Goal: Task Accomplishment & Management: Use online tool/utility

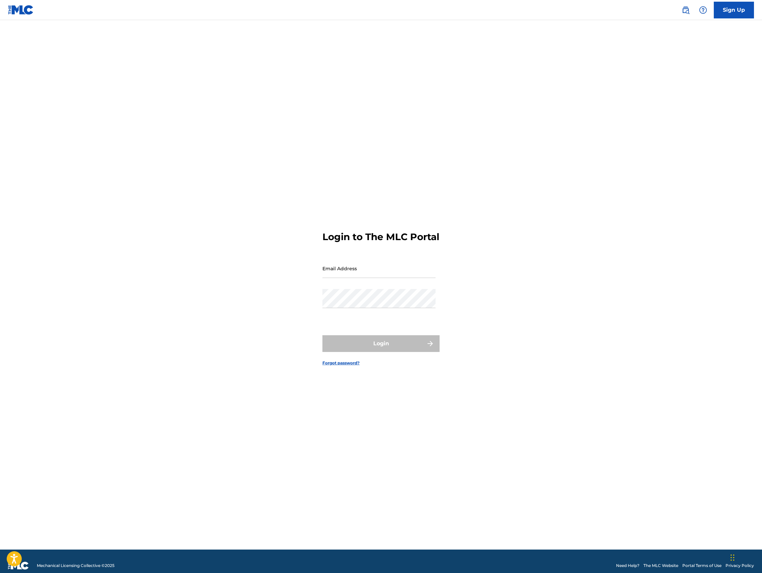
click at [338, 278] on input "Email Address" at bounding box center [379, 268] width 113 height 19
type input "[PERSON_NAME][EMAIL_ADDRESS][DOMAIN_NAME]"
click at [375, 351] on button "Login" at bounding box center [381, 343] width 117 height 17
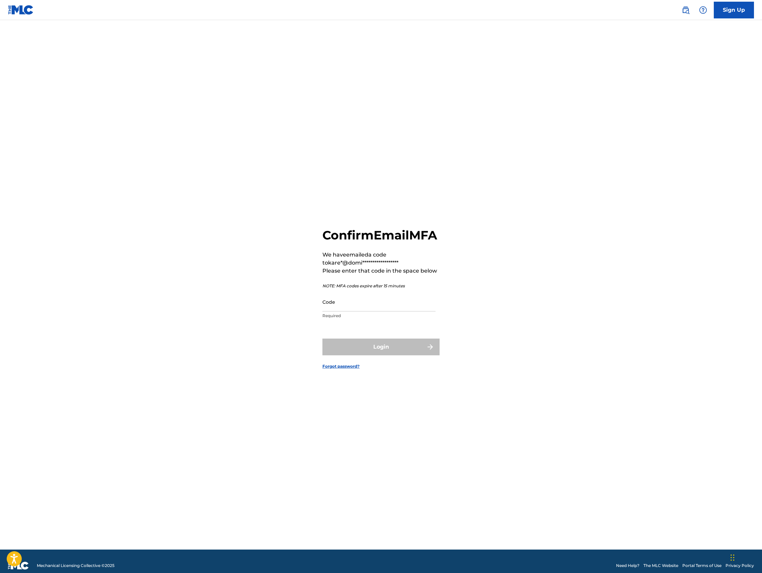
click at [349, 311] on input "Code" at bounding box center [379, 301] width 113 height 19
paste input "362328"
type input "362328"
click at [383, 353] on button "Login" at bounding box center [381, 347] width 117 height 17
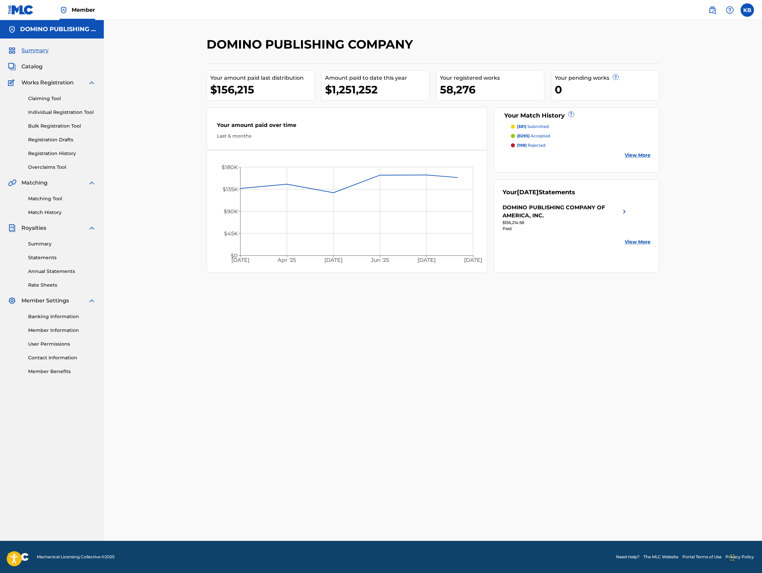
click at [52, 198] on link "Matching Tool" at bounding box center [62, 198] width 68 height 7
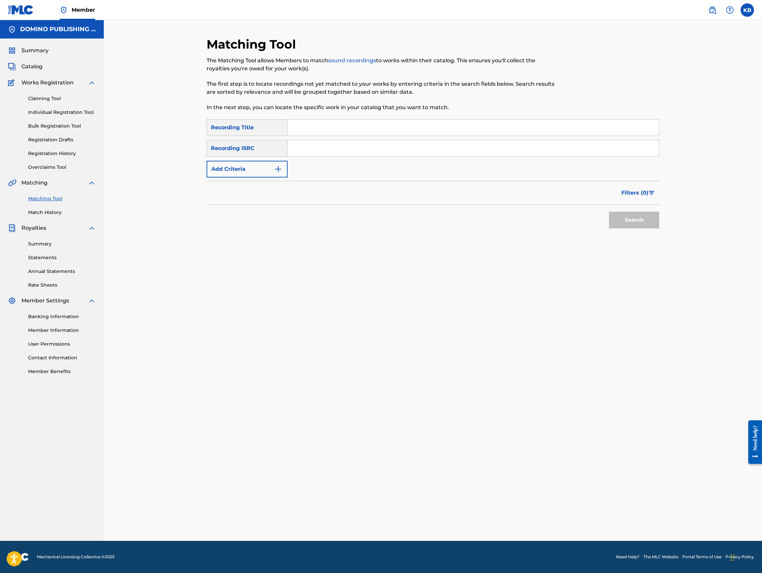
click at [471, 128] on input "Search Form" at bounding box center [473, 128] width 371 height 16
paste input "TIME AND SPACE (CRACKNELL/GENDERS)"
type input "TIME AND SPACE"
click at [281, 171] on img "Search Form" at bounding box center [278, 169] width 8 height 8
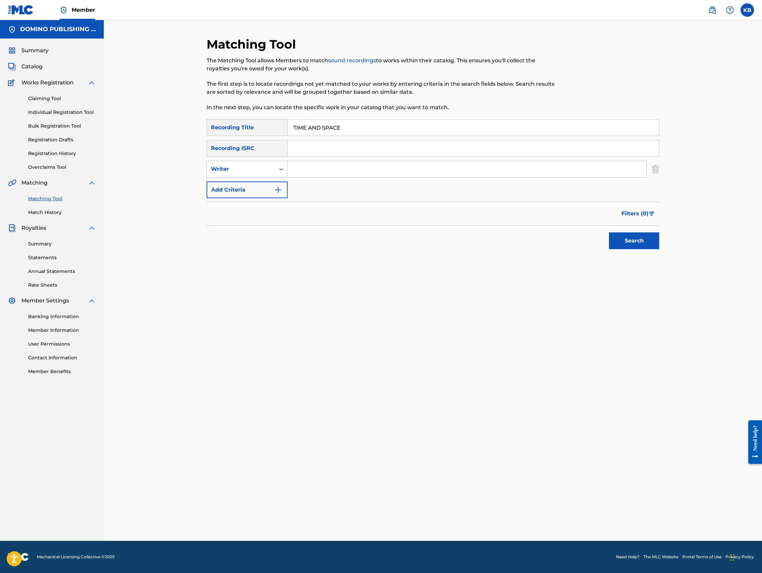
click at [321, 163] on input "Search Form" at bounding box center [467, 169] width 359 height 16
paste input "TIME AND SPACE (CRACKNELL/GENDERS)"
type input "CRACKNELL/GENDERS"
click at [609, 232] on button "Search" at bounding box center [634, 240] width 50 height 17
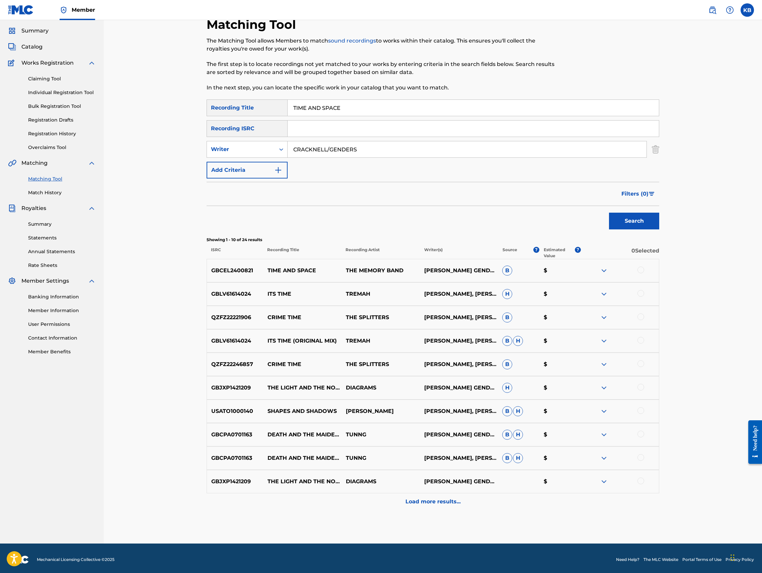
scroll to position [22, 0]
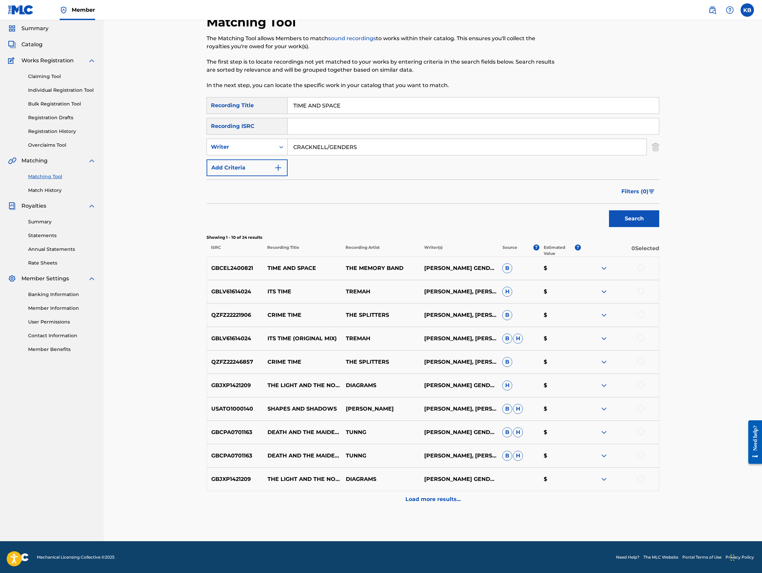
click at [641, 265] on div at bounding box center [641, 267] width 7 height 7
click at [238, 145] on div "Writer" at bounding box center [241, 147] width 60 height 8
click at [246, 165] on div "Recording Artist" at bounding box center [247, 163] width 80 height 17
click at [378, 146] on input "Search Form" at bounding box center [467, 147] width 359 height 16
type input "the memory band"
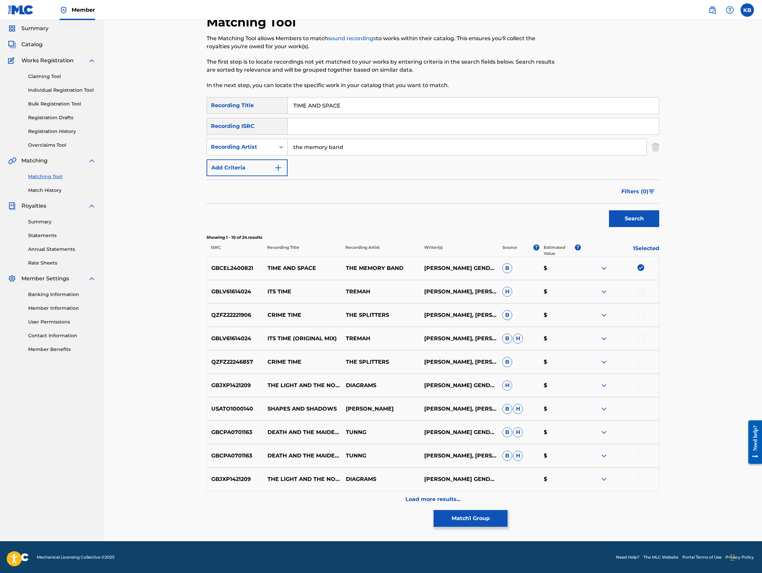
click at [609, 210] on button "Search" at bounding box center [634, 218] width 50 height 17
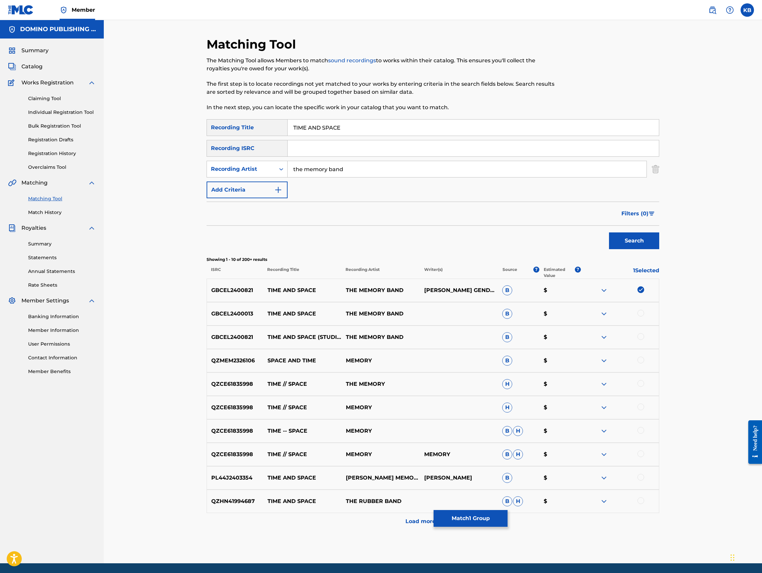
click at [640, 312] on div at bounding box center [641, 313] width 7 height 7
click at [641, 335] on div at bounding box center [641, 336] width 7 height 7
click at [473, 515] on button "Match 3 Groups" at bounding box center [471, 518] width 74 height 17
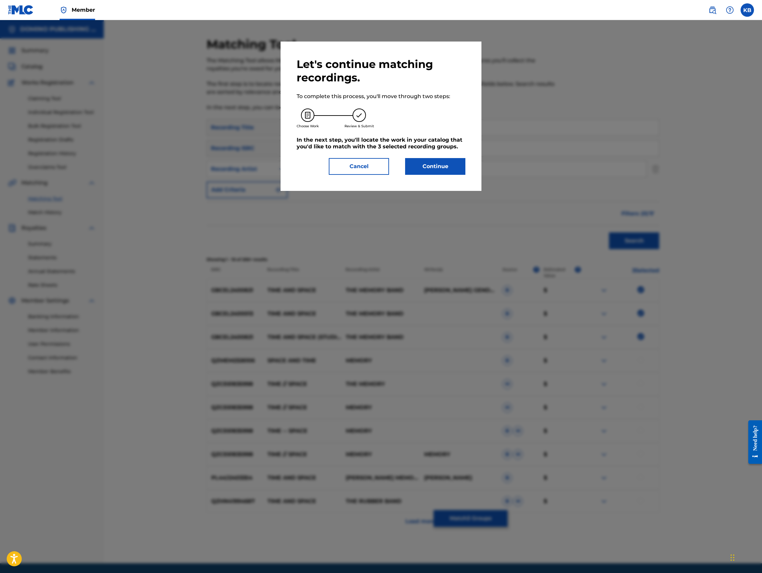
click at [420, 167] on button "Continue" at bounding box center [435, 166] width 60 height 17
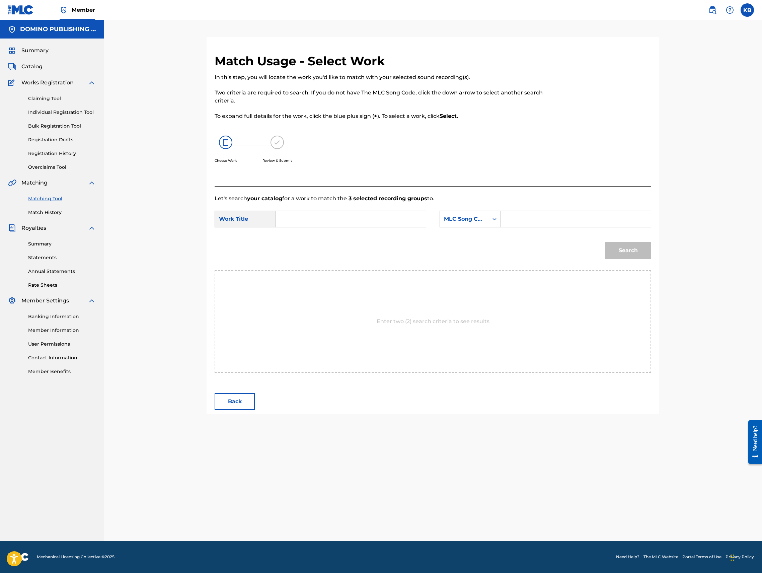
drag, startPoint x: 380, startPoint y: 217, endPoint x: 396, endPoint y: 216, distance: 16.1
click at [380, 217] on input "Search Form" at bounding box center [351, 219] width 139 height 16
paste input "TIME AND SPACE (CRACKNELL/GENDERS)"
type input "TIME AND SPACE"
click at [481, 214] on div "MLC Song Code" at bounding box center [464, 219] width 49 height 13
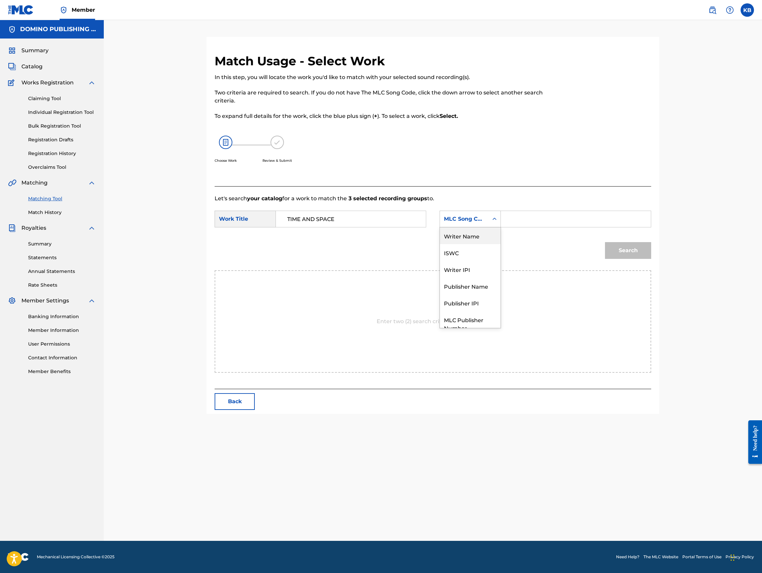
click at [471, 233] on div "Writer Name" at bounding box center [470, 235] width 61 height 17
click at [555, 225] on input "Search Form" at bounding box center [576, 219] width 139 height 16
paste input "TIME AND SPACE (CRACKNELL/GENDERS)"
type input "GENDERS"
click at [605, 242] on button "Search" at bounding box center [628, 250] width 46 height 17
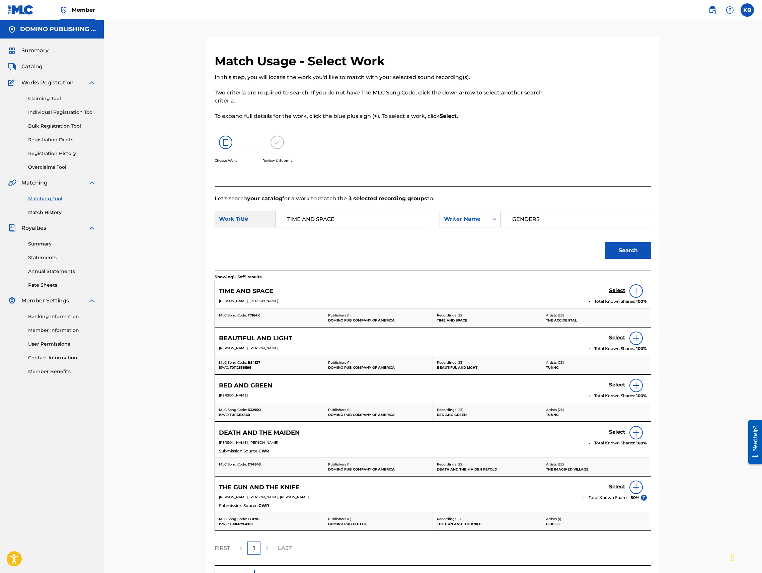
click at [617, 289] on h5 "Select" at bounding box center [617, 290] width 16 height 6
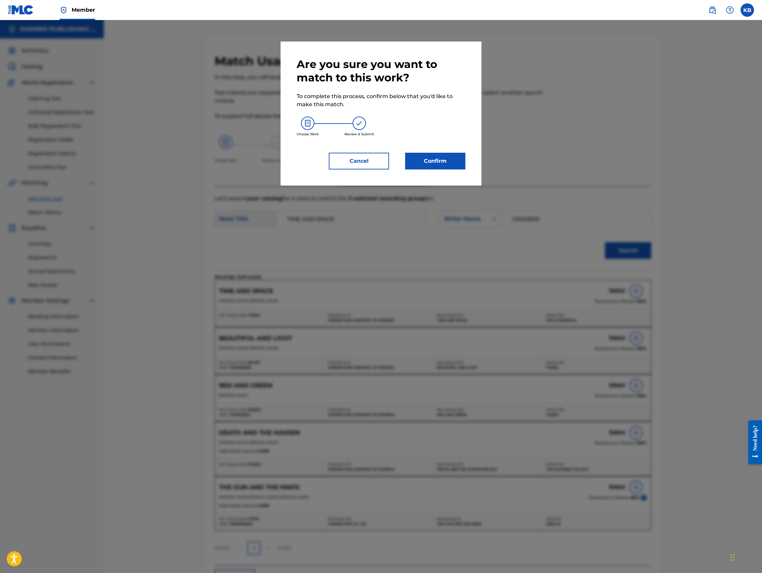
click at [422, 163] on button "Confirm" at bounding box center [435, 161] width 60 height 17
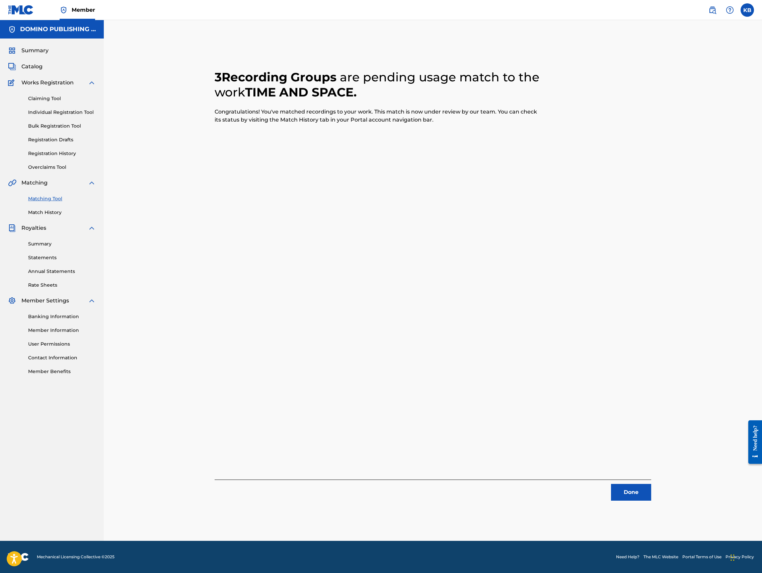
click at [630, 496] on button "Done" at bounding box center [631, 492] width 40 height 17
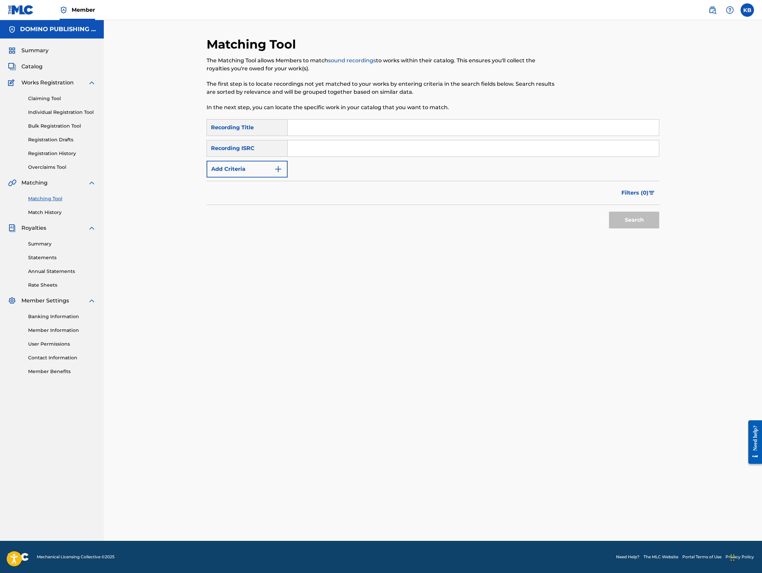
click at [449, 127] on input "Search Form" at bounding box center [473, 128] width 371 height 16
paste input "CENTURY ([PERSON_NAME])"
type input "CENTURY"
click at [266, 162] on button "Add Criteria" at bounding box center [247, 169] width 81 height 17
click at [362, 168] on input "Search Form" at bounding box center [467, 169] width 359 height 16
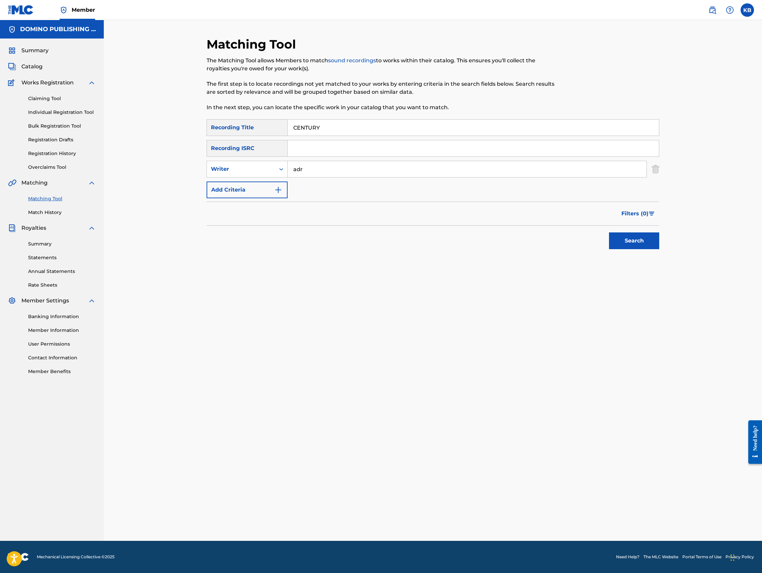
type input "[PERSON_NAME]"
click at [632, 238] on button "Search" at bounding box center [634, 240] width 50 height 17
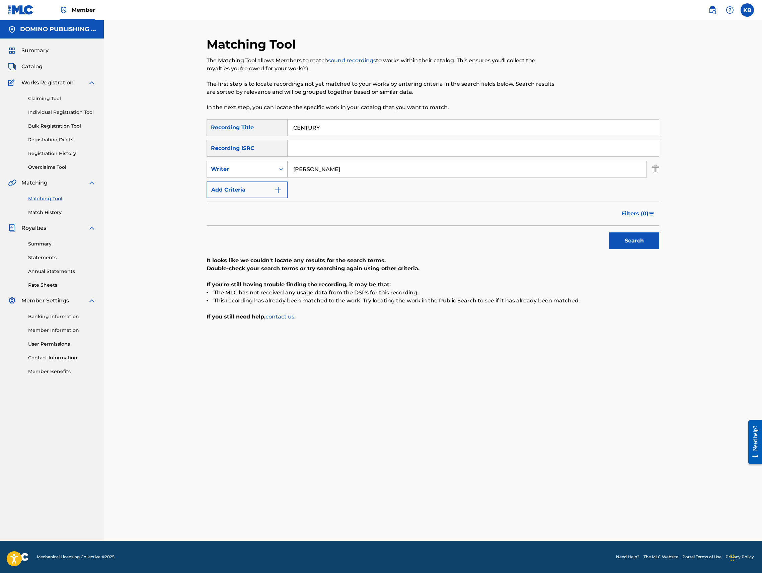
click at [270, 164] on div "Writer" at bounding box center [241, 169] width 68 height 13
click at [262, 188] on div "Recording Artist" at bounding box center [247, 186] width 80 height 17
click at [360, 171] on input "Search Form" at bounding box center [467, 169] width 359 height 16
type input "big thief"
click at [609, 232] on button "Search" at bounding box center [634, 240] width 50 height 17
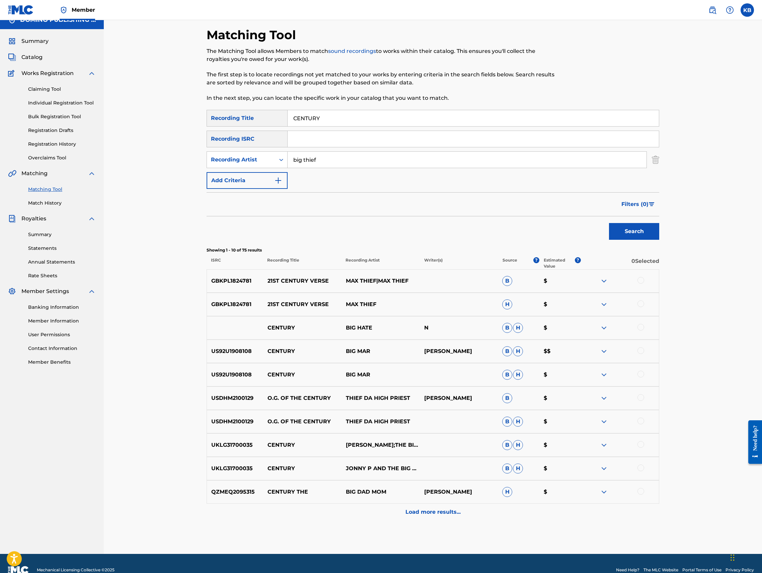
scroll to position [9, 0]
drag, startPoint x: 513, startPoint y: 112, endPoint x: 514, endPoint y: 93, distance: 19.1
click at [513, 104] on div "Matching Tool The Matching Tool allows Members to match sound recordings to wor…" at bounding box center [433, 290] width 453 height 527
paste input "STEADY ON MY MIND ([PERSON_NAME]/[PERSON_NAME]/[PERSON_NAME]/[PERSON_NAME])"
type input "STEADY ON MY MIND"
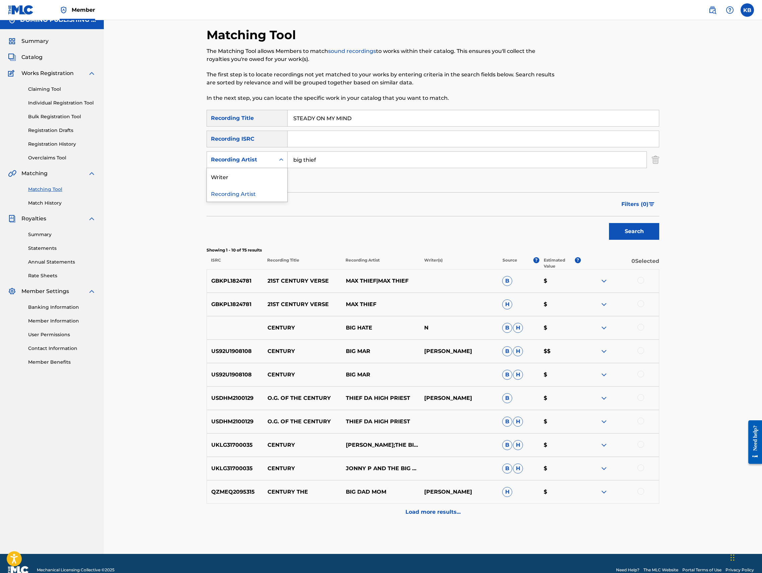
click at [267, 157] on div "Recording Artist" at bounding box center [241, 160] width 60 height 8
click at [248, 175] on div "Writer" at bounding box center [247, 176] width 80 height 17
click at [356, 158] on input "Search Form" at bounding box center [467, 160] width 359 height 16
paste input "STEADY ON MY MIND ([PERSON_NAME]/[PERSON_NAME]/[PERSON_NAME]/[PERSON_NAME])"
type input "BROWN/SAVAGE/SAVAGE/[PERSON_NAME]"
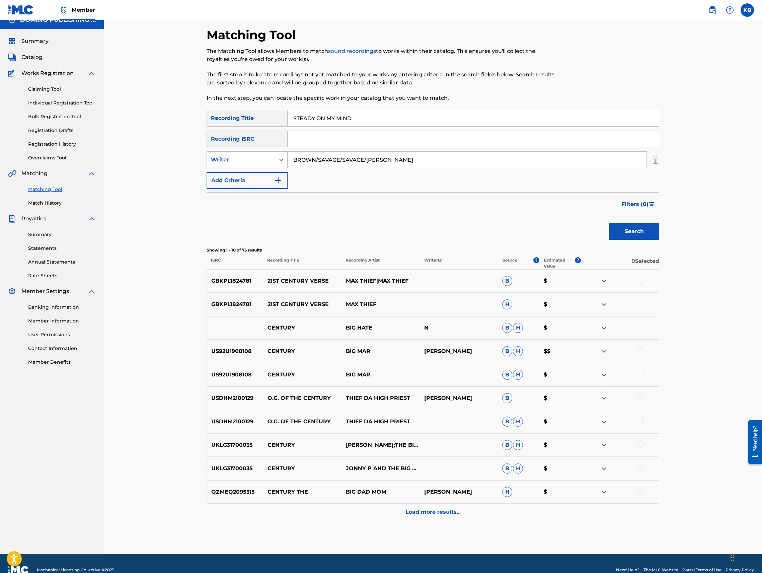
click at [609, 223] on button "Search" at bounding box center [634, 231] width 50 height 17
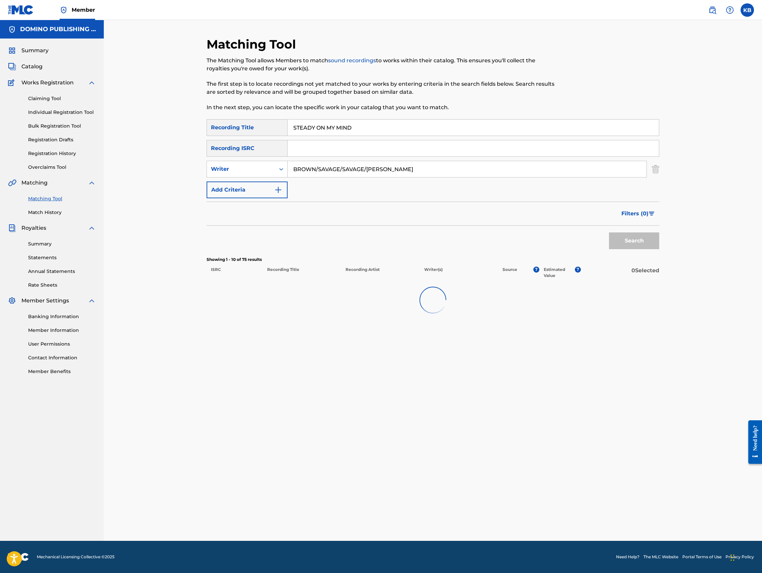
scroll to position [0, 0]
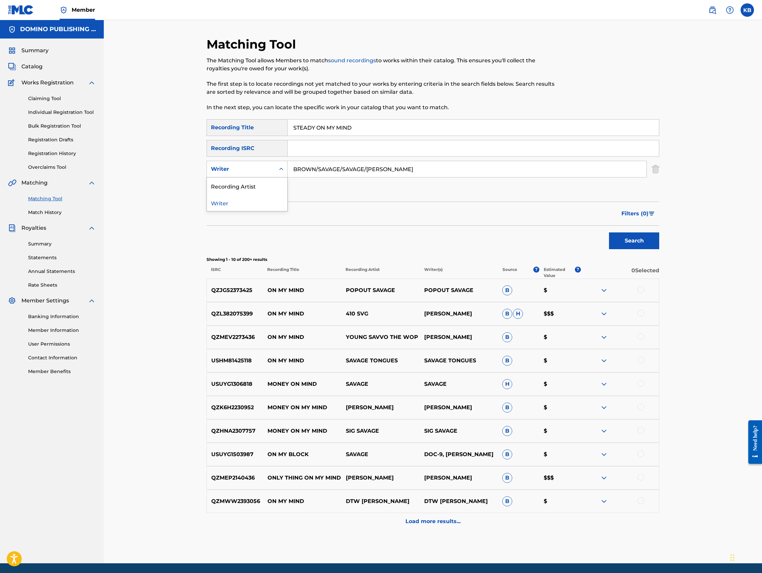
click at [256, 168] on div "Writer" at bounding box center [241, 169] width 60 height 8
click at [249, 188] on div "Recording Artist" at bounding box center [247, 186] width 80 height 17
click at [344, 171] on input "Search Form" at bounding box center [467, 169] width 359 height 16
type input "real estate"
click at [609, 232] on button "Search" at bounding box center [634, 240] width 50 height 17
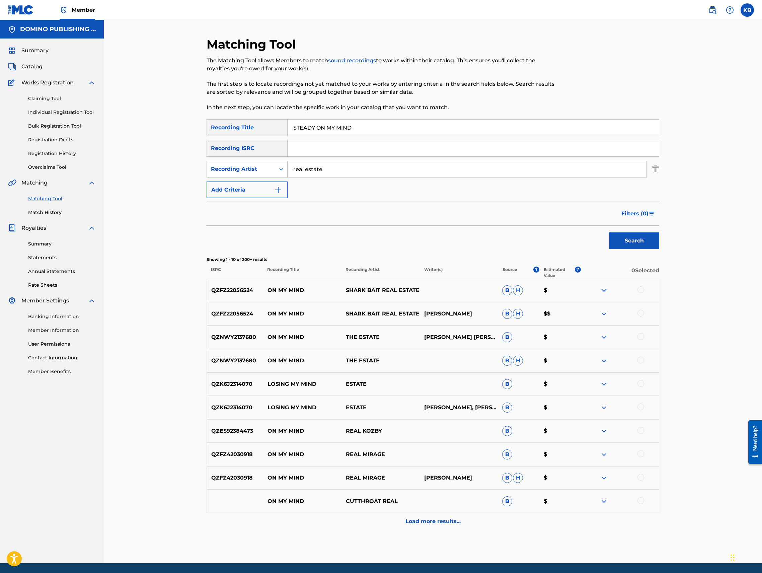
drag, startPoint x: 560, startPoint y: 129, endPoint x: 571, endPoint y: 79, distance: 50.3
click at [567, 94] on div "Matching Tool The Matching Tool allows Members to match sound recordings to wor…" at bounding box center [433, 300] width 453 height 527
paste input "BEATING ([PERSON_NAME]/[PERSON_NAME])"
type input "BEATING"
click at [250, 171] on div "Recording Artist" at bounding box center [241, 169] width 60 height 8
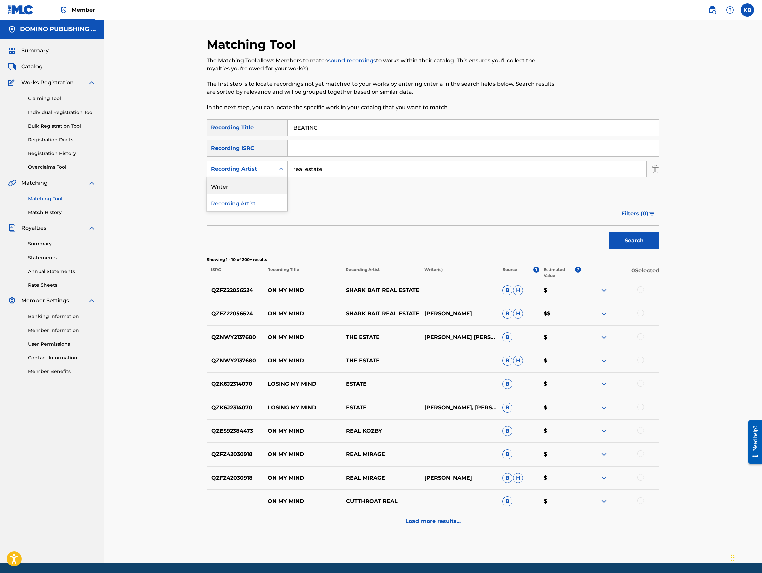
click at [250, 189] on div "Writer" at bounding box center [247, 186] width 80 height 17
click at [320, 180] on div "SearchWithCriteria66639241-aca0-4c70-b321-42d58a6edb02 Recording Title BEATING …" at bounding box center [433, 158] width 453 height 79
click at [327, 175] on input "Search Form" at bounding box center [467, 169] width 359 height 16
paste input "BEATING ([PERSON_NAME]/[PERSON_NAME])"
type input "LEVI/[PERSON_NAME]"
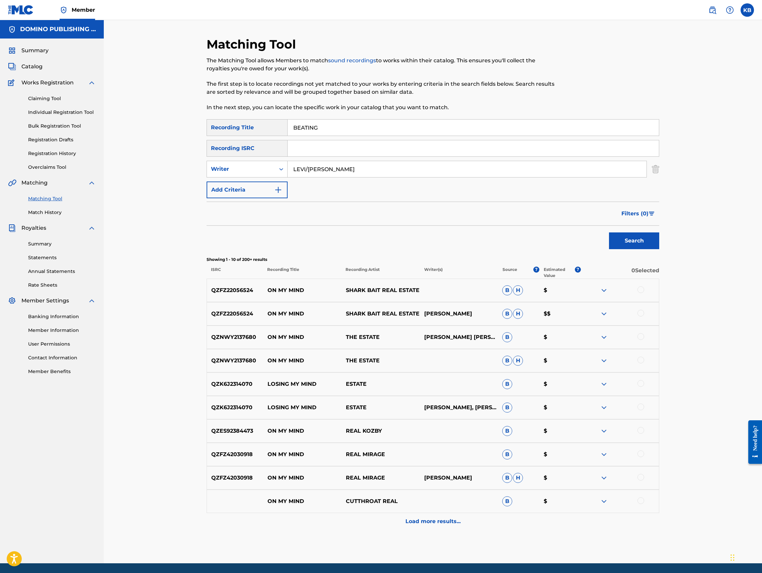
click at [609, 232] on button "Search" at bounding box center [634, 240] width 50 height 17
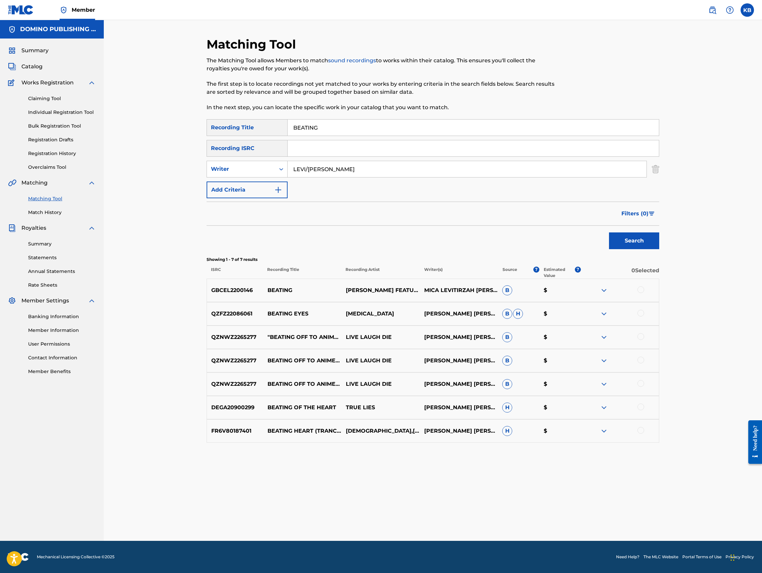
click at [640, 289] on div at bounding box center [641, 289] width 7 height 7
click at [259, 167] on div "Writer" at bounding box center [241, 169] width 60 height 8
click at [253, 185] on div "Recording Artist" at bounding box center [247, 186] width 80 height 17
click at [333, 169] on input "Search Form" at bounding box center [467, 169] width 359 height 16
click at [609, 232] on button "Search" at bounding box center [634, 240] width 50 height 17
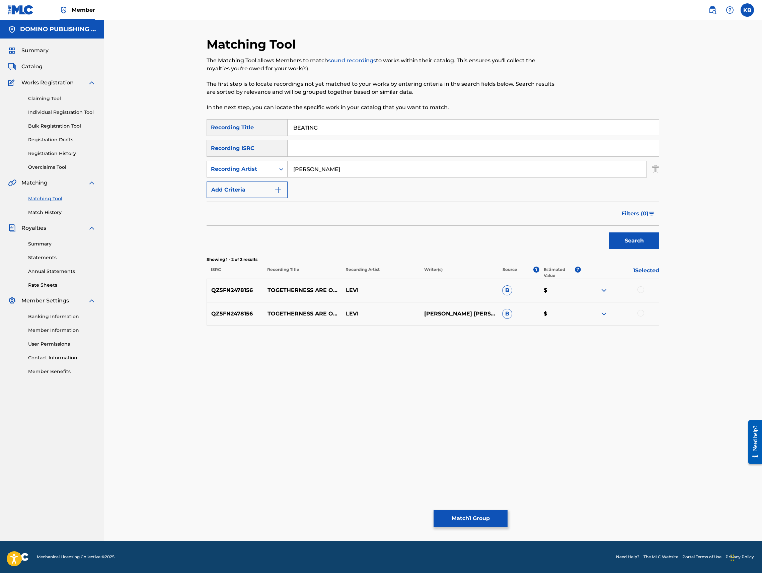
drag, startPoint x: 355, startPoint y: 168, endPoint x: 363, endPoint y: 144, distance: 25.4
click at [363, 144] on div "SearchWithCriteria66639241-aca0-4c70-b321-42d58a6edb02 Recording Title BEATING …" at bounding box center [433, 158] width 453 height 79
paste input "BEATING ([PERSON_NAME]/[PERSON_NAME])"
type input "[PERSON_NAME]"
click at [609, 232] on button "Search" at bounding box center [634, 240] width 50 height 17
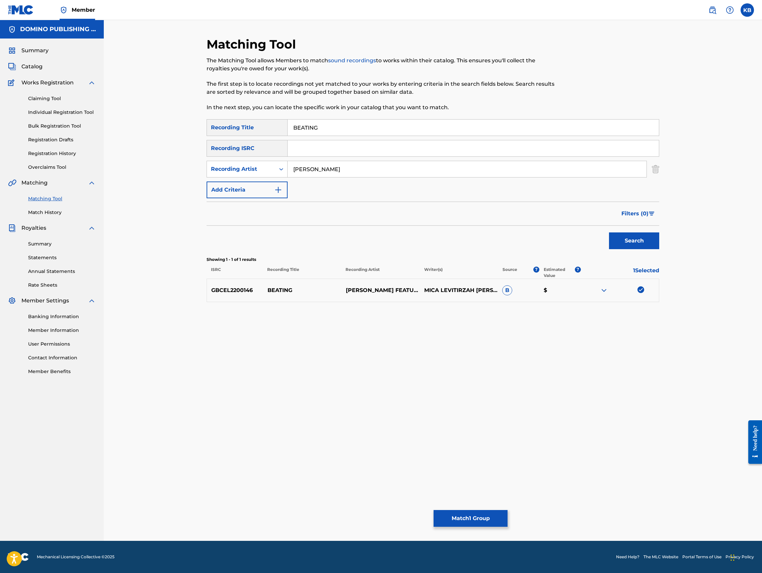
click at [477, 529] on div "Matching Tool The Matching Tool allows Members to match sound recordings to wor…" at bounding box center [433, 289] width 453 height 504
click at [477, 518] on button "Match 1 Group" at bounding box center [471, 518] width 74 height 17
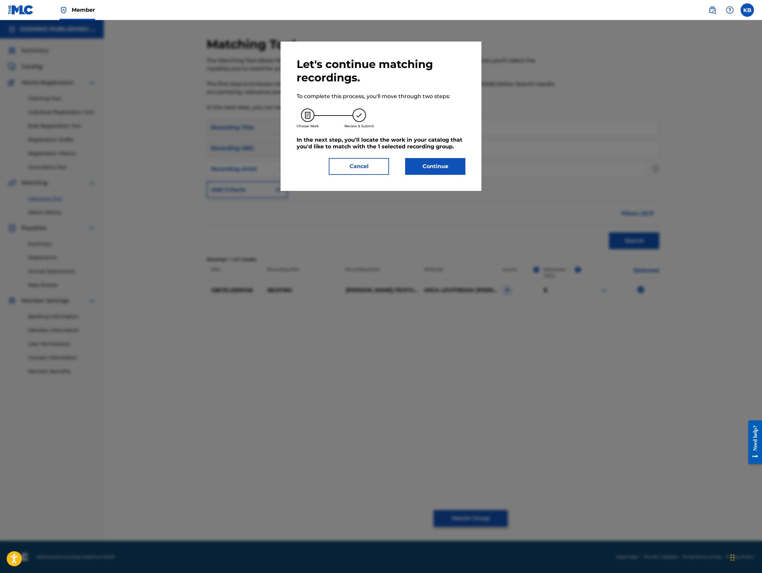
click at [430, 164] on button "Continue" at bounding box center [435, 166] width 60 height 17
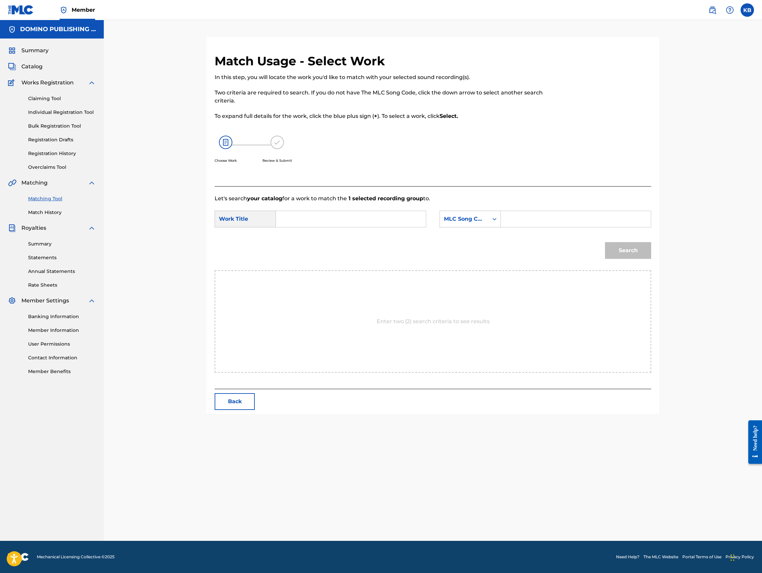
drag, startPoint x: 363, startPoint y: 217, endPoint x: 441, endPoint y: 207, distance: 79.3
click at [364, 216] on input "Search Form" at bounding box center [351, 219] width 139 height 16
paste input "BEATING ([PERSON_NAME]/[PERSON_NAME])"
type input "BEATING"
drag, startPoint x: 492, startPoint y: 215, endPoint x: 473, endPoint y: 219, distance: 19.5
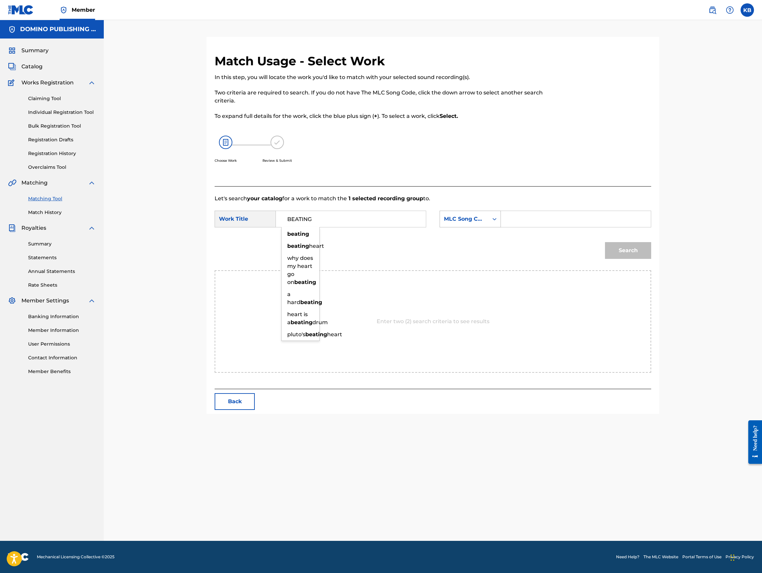
click at [480, 219] on div "MLC Song Code" at bounding box center [470, 219] width 61 height 17
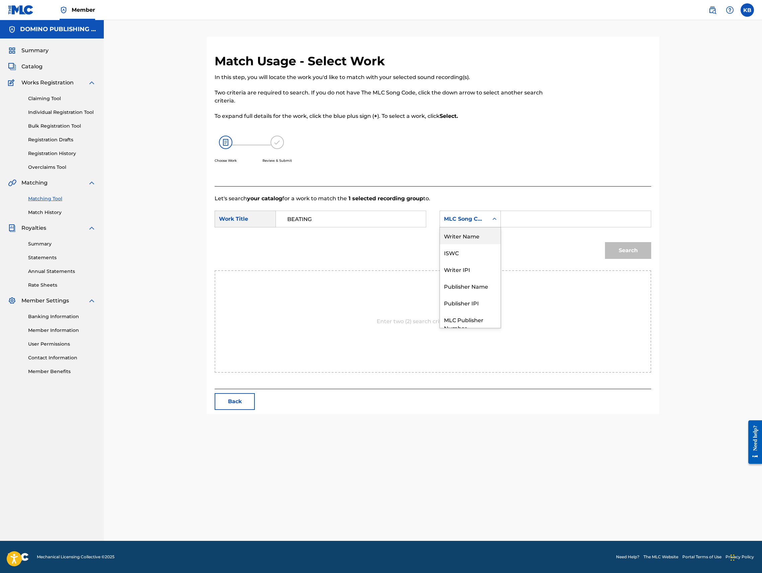
click at [467, 236] on div "Writer Name" at bounding box center [470, 235] width 61 height 17
click at [527, 215] on input "Search Form" at bounding box center [576, 219] width 139 height 16
type input "levi"
click at [605, 242] on button "Search" at bounding box center [628, 250] width 46 height 17
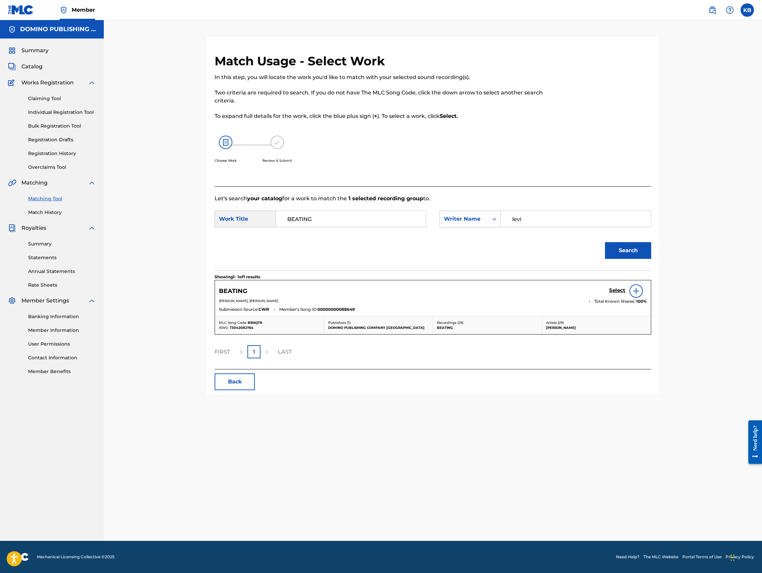
click at [617, 288] on h5 "Select" at bounding box center [617, 290] width 16 height 6
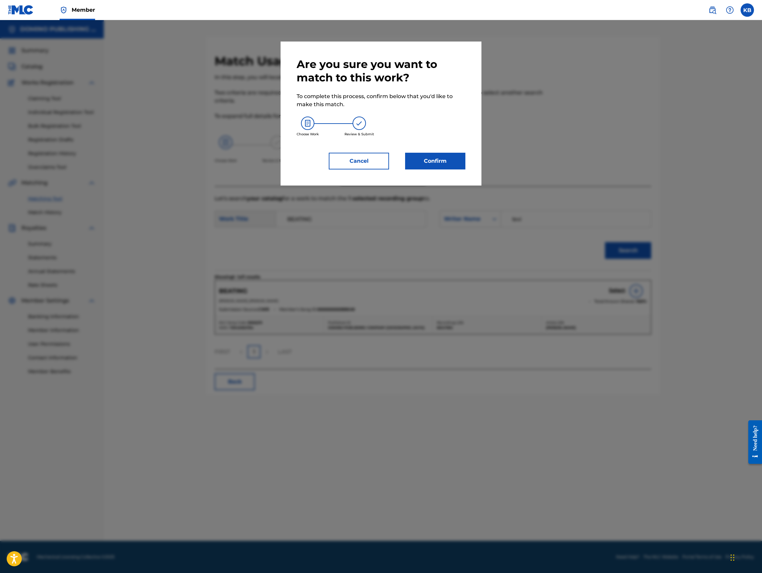
click at [423, 158] on button "Confirm" at bounding box center [435, 161] width 60 height 17
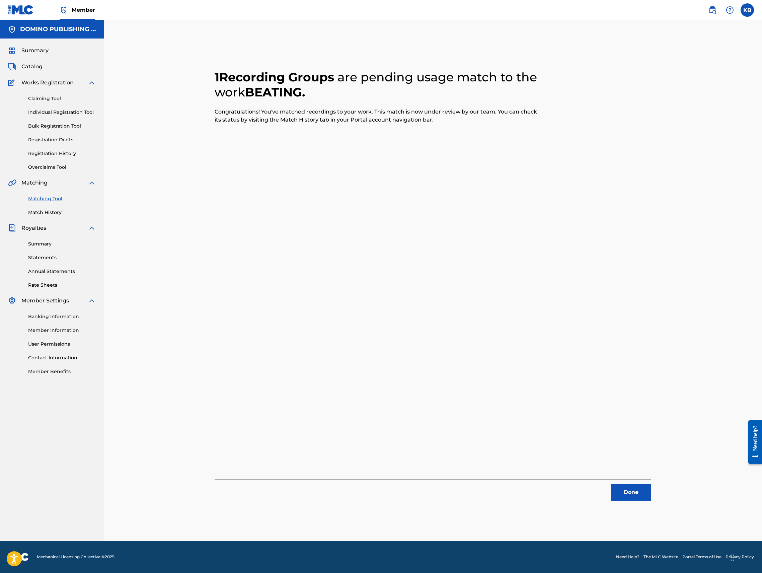
click at [638, 489] on button "Done" at bounding box center [631, 492] width 40 height 17
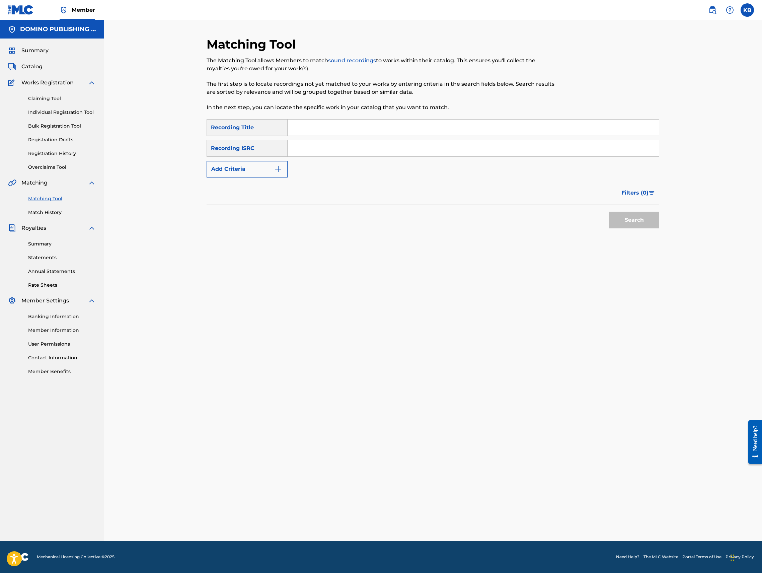
click at [496, 122] on input "Search Form" at bounding box center [473, 128] width 371 height 16
paste input "RELEASE ([PERSON_NAME])"
type input "RELEASE"
click at [275, 176] on button "Add Criteria" at bounding box center [247, 169] width 81 height 17
click at [345, 172] on input "Search Form" at bounding box center [467, 169] width 359 height 16
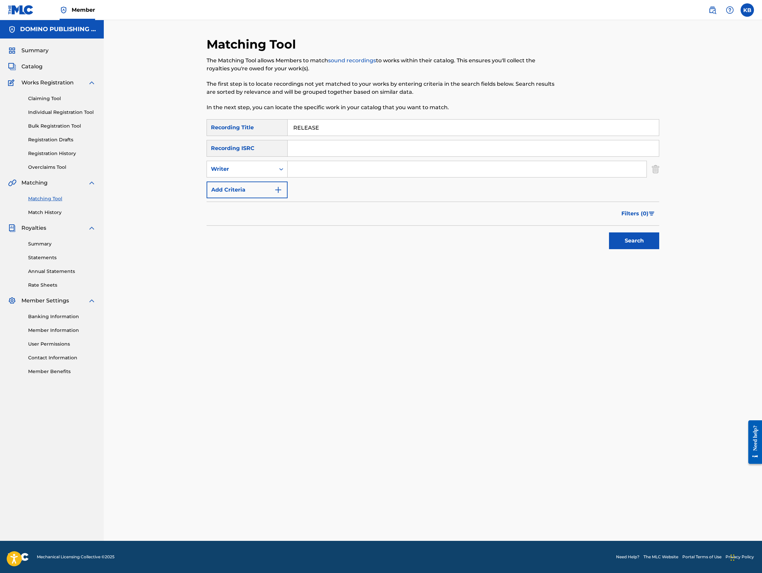
paste input "RELEASE ([PERSON_NAME])"
type input "[PERSON_NAME]"
click at [609, 232] on button "Search" at bounding box center [634, 240] width 50 height 17
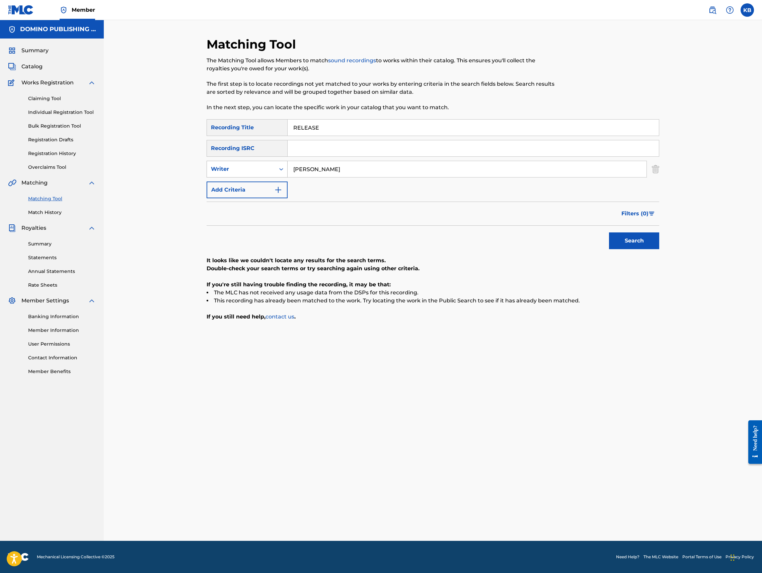
click at [261, 172] on div "Writer" at bounding box center [241, 169] width 60 height 8
click at [259, 187] on div "Recording Artist" at bounding box center [247, 186] width 80 height 17
click at [316, 169] on input "Search Form" at bounding box center [467, 169] width 359 height 16
type input "she keeps bees"
click at [609, 232] on button "Search" at bounding box center [634, 240] width 50 height 17
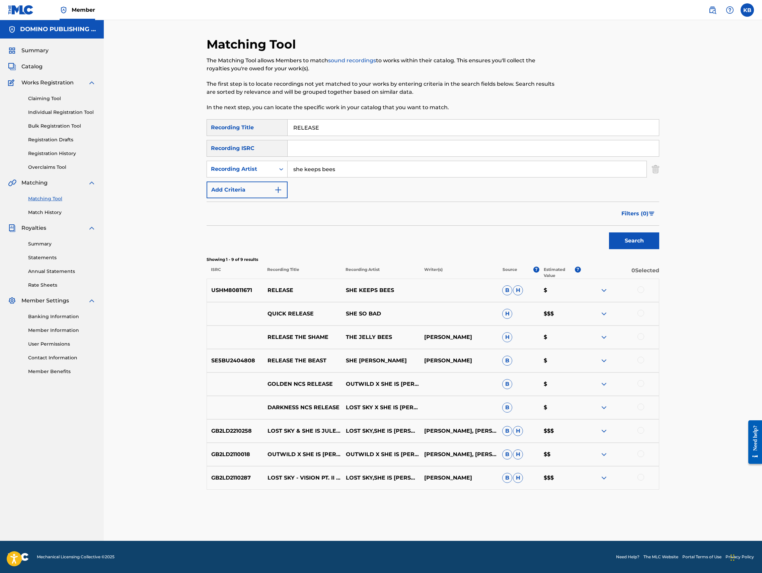
click at [641, 290] on div at bounding box center [641, 289] width 7 height 7
click at [450, 523] on button "Match 1 Group" at bounding box center [471, 518] width 74 height 17
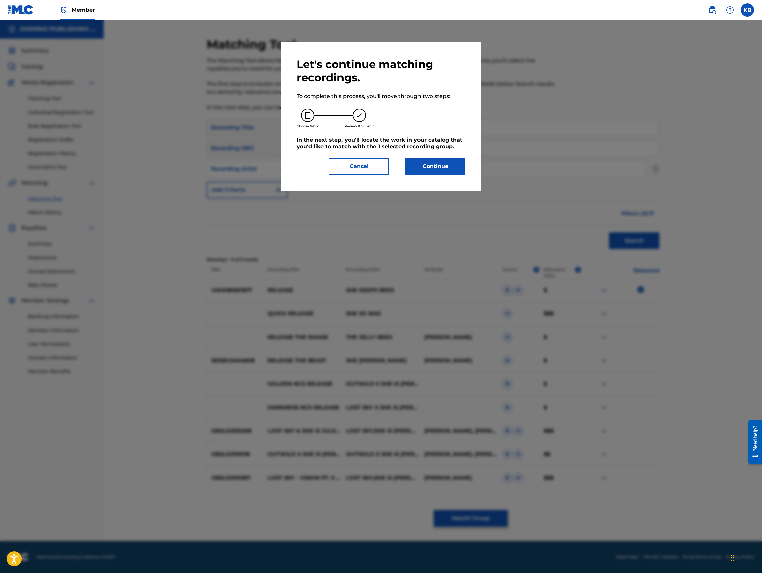
click at [435, 171] on button "Continue" at bounding box center [435, 166] width 60 height 17
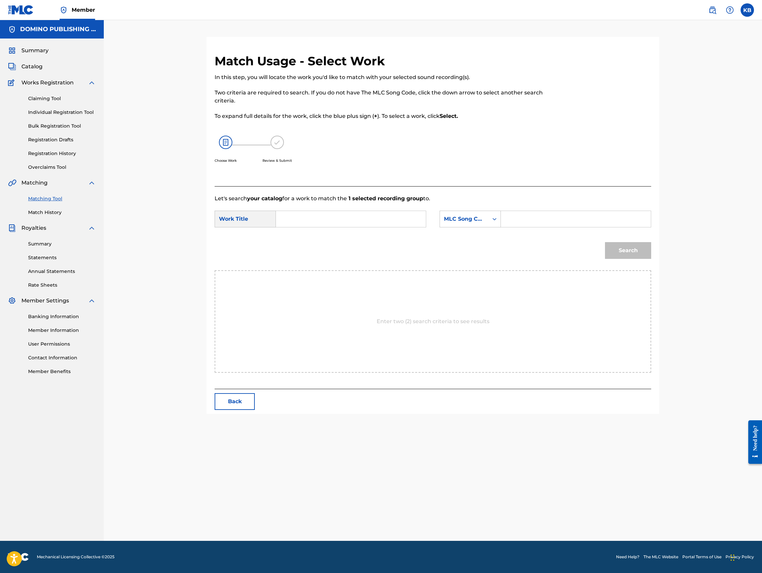
click at [388, 225] on input "Search Form" at bounding box center [351, 219] width 139 height 16
type input "release"
click at [460, 225] on div "MLC Song Code" at bounding box center [470, 219] width 61 height 17
click at [464, 229] on div "Writer Name" at bounding box center [470, 235] width 61 height 17
click at [520, 221] on input "Search Form" at bounding box center [576, 219] width 139 height 16
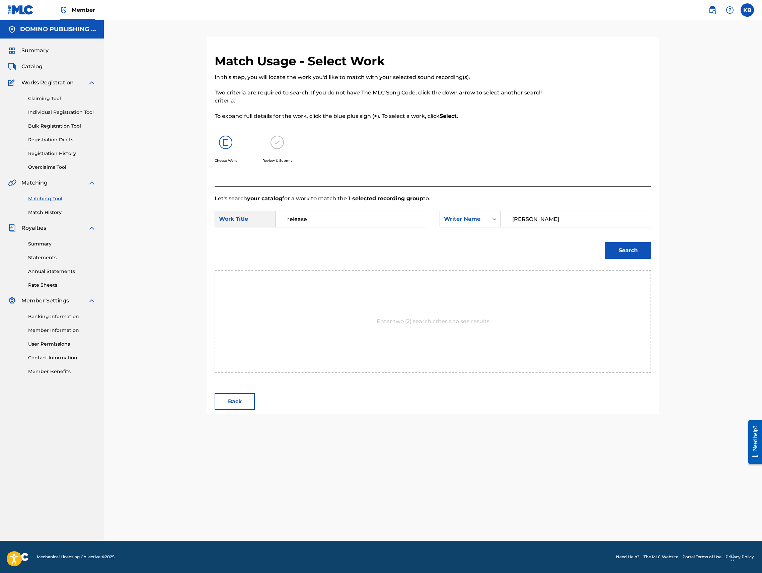
type input "[PERSON_NAME]"
click at [605, 242] on button "Search" at bounding box center [628, 250] width 46 height 17
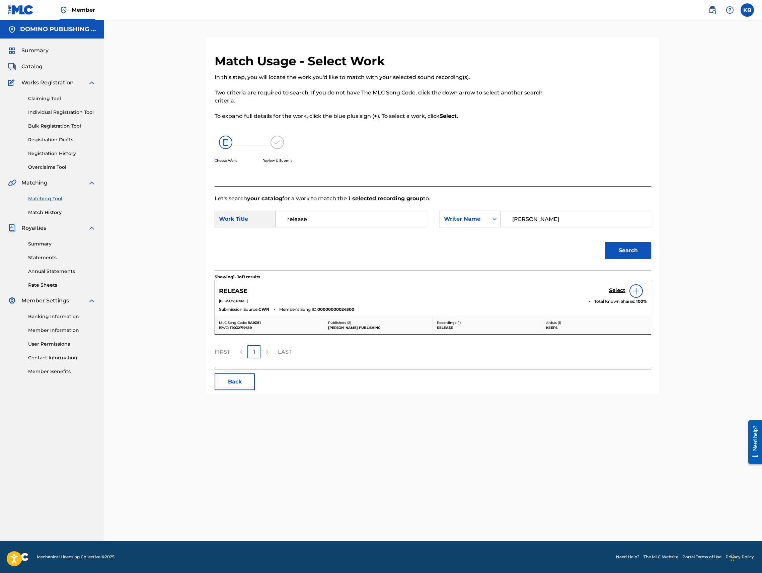
click at [617, 289] on h5 "Select" at bounding box center [617, 290] width 16 height 6
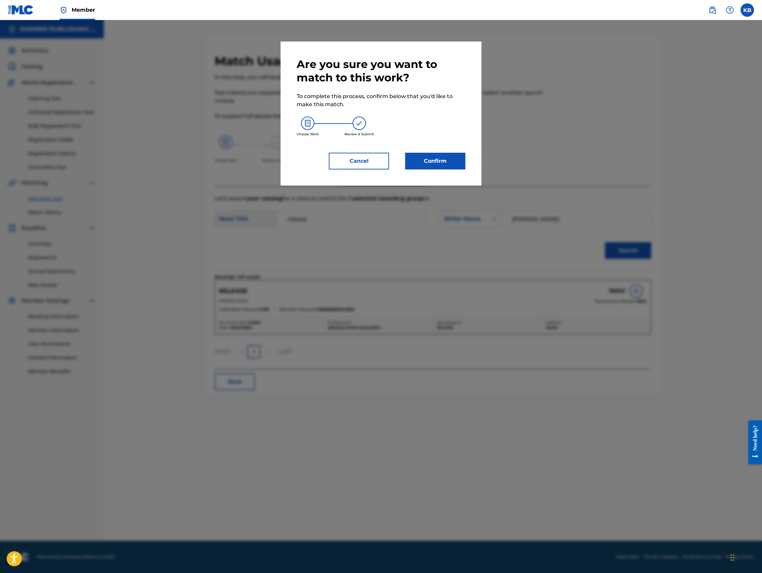
click at [421, 158] on button "Confirm" at bounding box center [435, 161] width 60 height 17
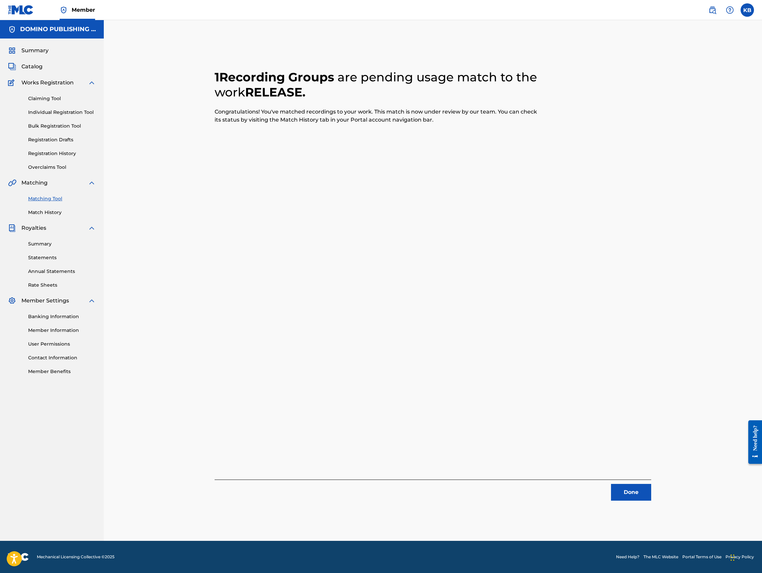
click at [623, 496] on button "Done" at bounding box center [631, 492] width 40 height 17
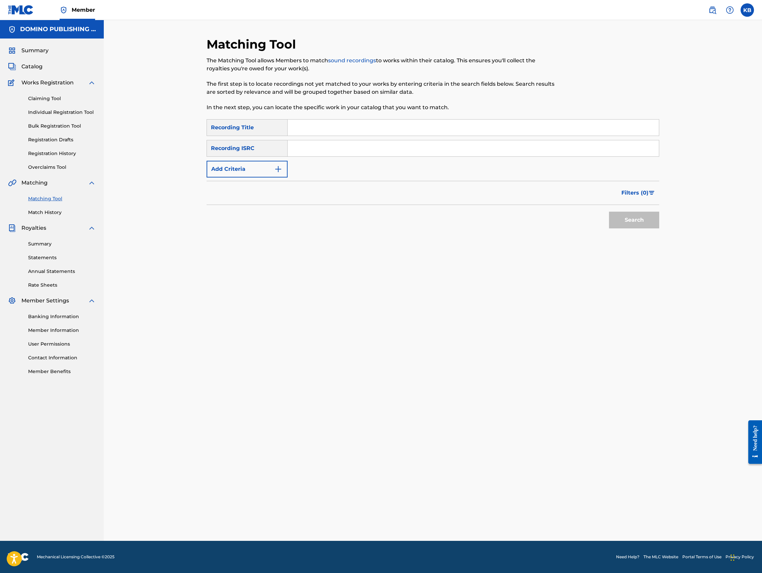
click at [449, 133] on input "Search Form" at bounding box center [473, 128] width 371 height 16
paste input "ROUGH DETECTIVE ([PERSON_NAME]/[PERSON_NAME]/[PERSON_NAME])"
type input "ROUGH DETECTIVE"
click at [233, 164] on button "Add Criteria" at bounding box center [247, 169] width 81 height 17
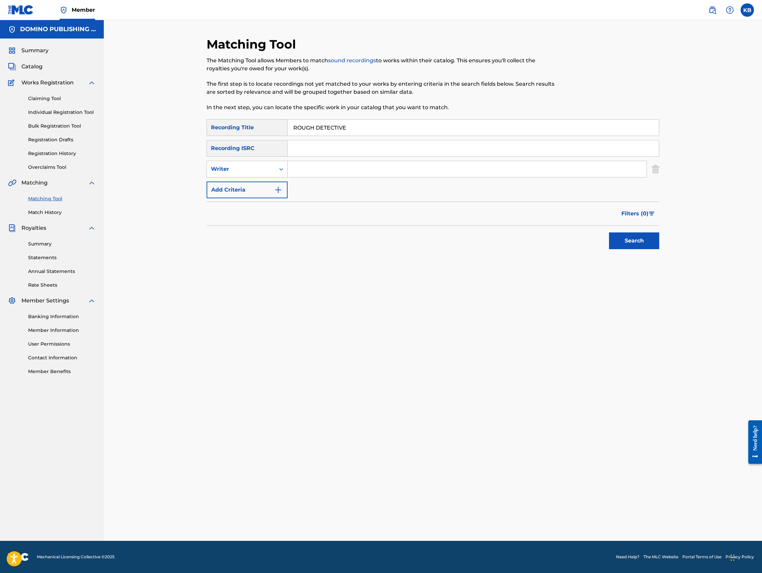
click at [340, 180] on div "SearchWithCriteria66639241-aca0-4c70-b321-42d58a6edb02 Recording Title ROUGH DE…" at bounding box center [433, 158] width 453 height 79
click at [344, 173] on input "Search Form" at bounding box center [467, 169] width 359 height 16
paste input "ROUGH DETECTIVE ([PERSON_NAME]/[PERSON_NAME]/[PERSON_NAME])"
type input "FERTITA/MOSSHART/WHITE"
click at [609, 232] on button "Search" at bounding box center [634, 240] width 50 height 17
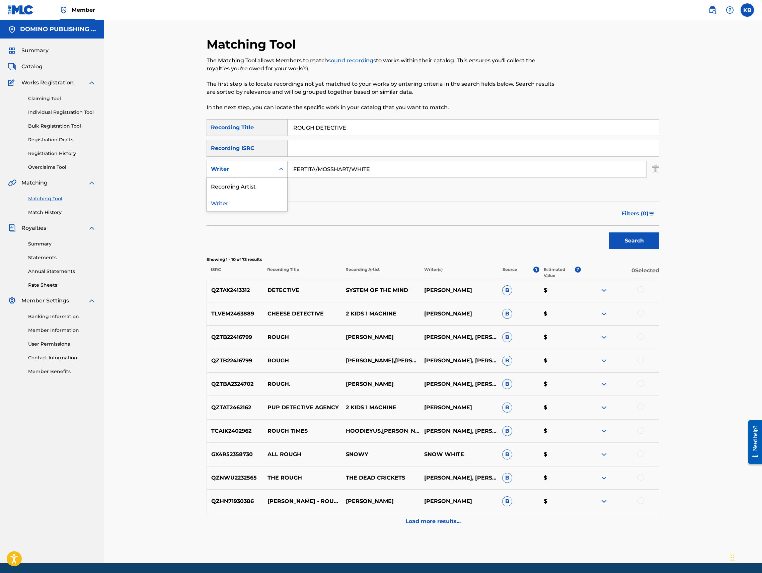
click at [253, 171] on div "Writer" at bounding box center [241, 169] width 60 height 8
click at [253, 186] on div "Recording Artist" at bounding box center [247, 186] width 80 height 17
click at [350, 170] on input "Search Form" at bounding box center [467, 169] width 359 height 16
type input "the dead weather"
click at [609, 232] on button "Search" at bounding box center [634, 240] width 50 height 17
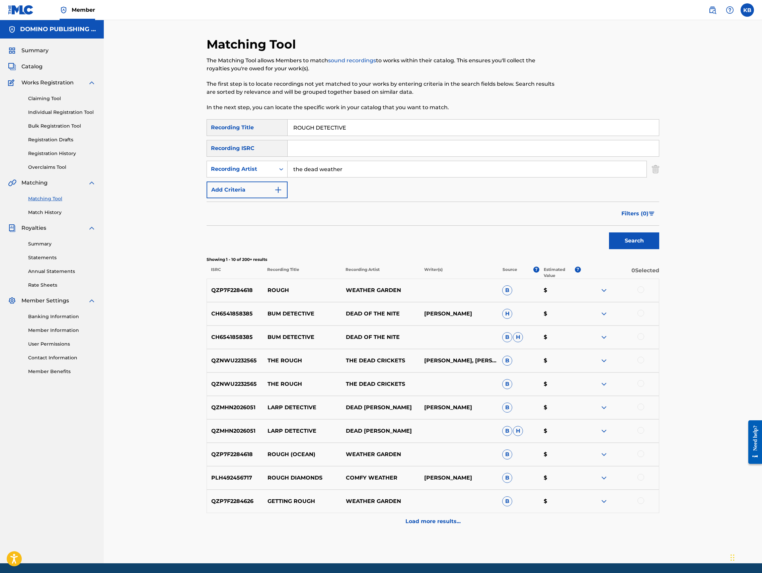
drag, startPoint x: 523, startPoint y: 127, endPoint x: 538, endPoint y: 67, distance: 62.1
click at [533, 74] on div "Matching Tool The Matching Tool allows Members to match sound recordings to wor…" at bounding box center [433, 300] width 453 height 527
paste input "MEKONG GLITTER ([PERSON_NAME]/SAOUDI)"
type input "MEKONG GLITTER"
click at [249, 167] on div "Recording Artist" at bounding box center [241, 169] width 60 height 8
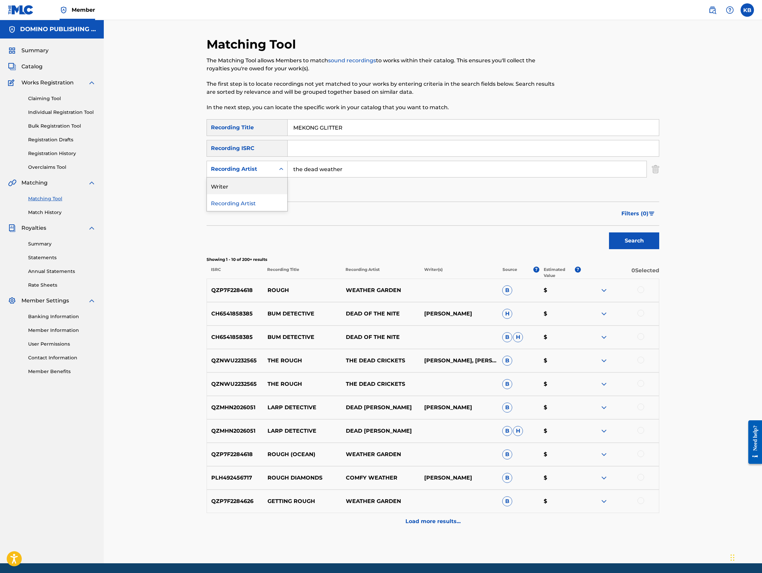
click at [253, 182] on div "Writer" at bounding box center [247, 186] width 80 height 17
click at [344, 162] on input "Search Form" at bounding box center [467, 169] width 359 height 16
paste input "MEKONG GLITTER ([PERSON_NAME]/SAOUDI)"
type input "[PERSON_NAME]/SAOUDI"
click at [609, 232] on button "Search" at bounding box center [634, 240] width 50 height 17
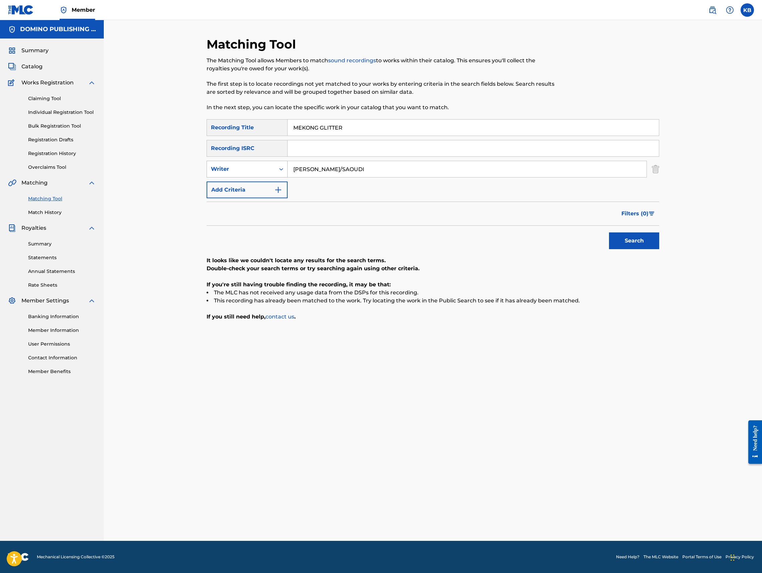
click at [263, 171] on div "Writer" at bounding box center [241, 169] width 60 height 8
click at [260, 184] on div "Recording Artist" at bounding box center [247, 186] width 80 height 17
click at [358, 164] on input "Search Form" at bounding box center [467, 169] width 359 height 16
type input "fat white family"
click at [609, 232] on button "Search" at bounding box center [634, 240] width 50 height 17
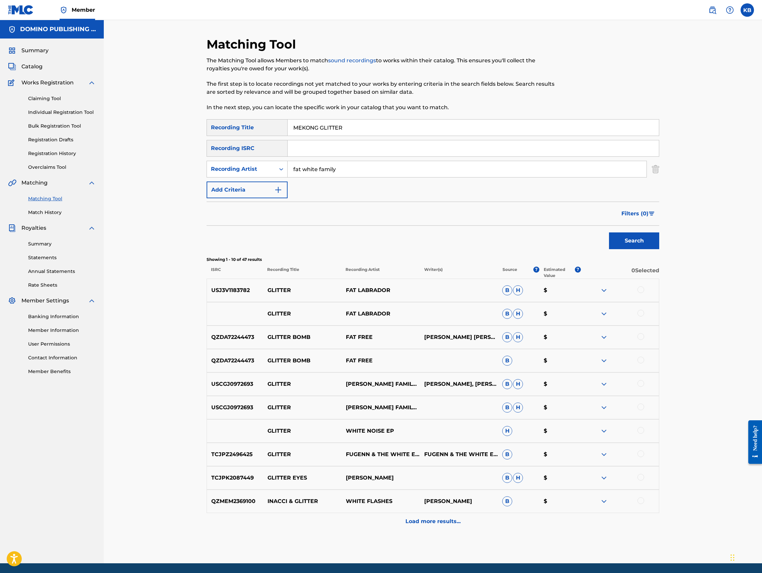
drag, startPoint x: 572, startPoint y: 130, endPoint x: 572, endPoint y: 106, distance: 24.1
click at [572, 110] on div "Matching Tool The Matching Tool allows Members to match sound recordings to wor…" at bounding box center [433, 300] width 453 height 527
paste input "THE WRESTLE ([PERSON_NAME]/[PERSON_NAME]/[PERSON_NAME]/[PERSON_NAME])"
type input "THE WRESTLE"
click at [263, 171] on div "Recording Artist" at bounding box center [241, 169] width 60 height 8
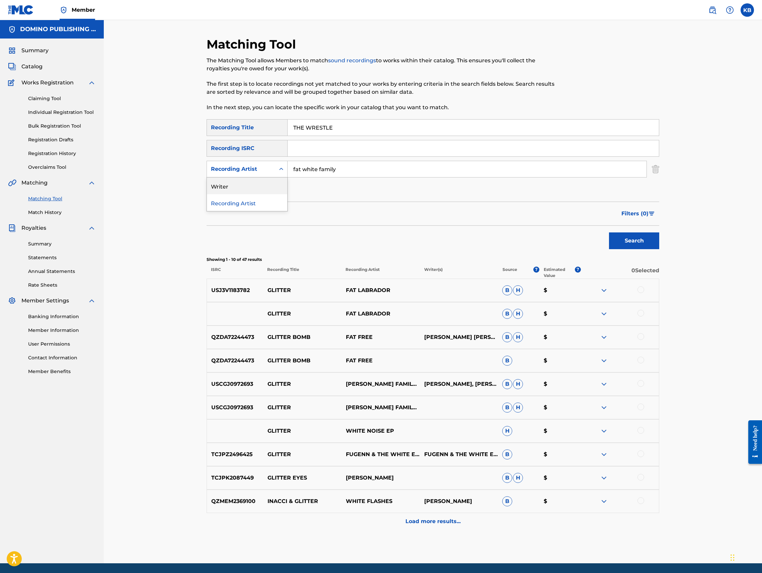
click at [261, 186] on div "Writer" at bounding box center [247, 186] width 80 height 17
click at [359, 171] on input "Search Form" at bounding box center [467, 169] width 359 height 16
paste input "THE WRESTLE ([PERSON_NAME]/[PERSON_NAME]/[PERSON_NAME]/[PERSON_NAME])"
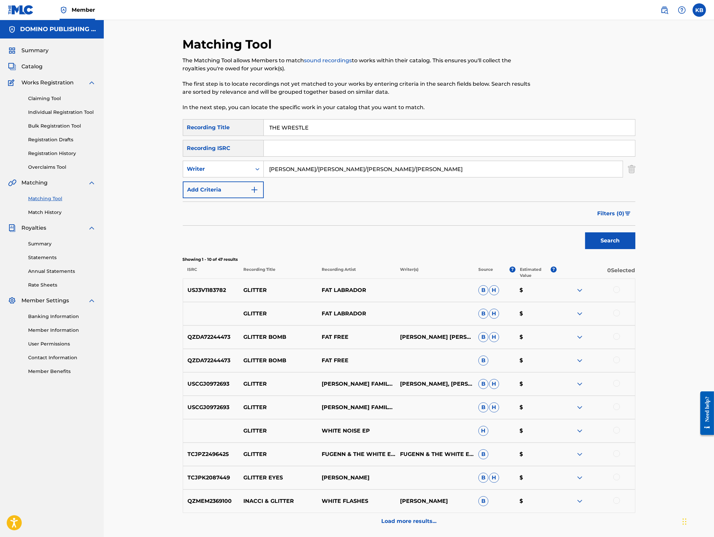
type input "[PERSON_NAME]/[PERSON_NAME]/[PERSON_NAME]/[PERSON_NAME]"
click at [585, 232] on button "Search" at bounding box center [610, 240] width 50 height 17
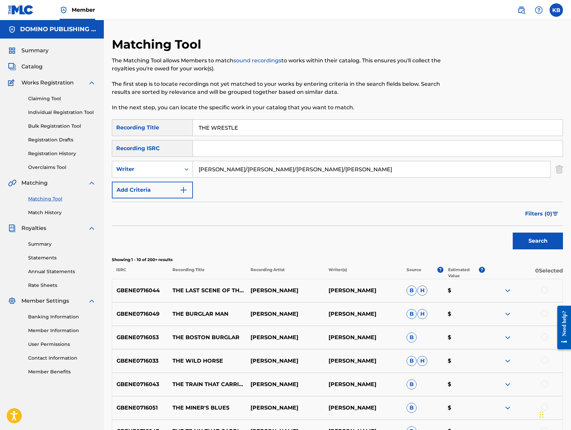
click at [477, 47] on div at bounding box center [511, 78] width 104 height 82
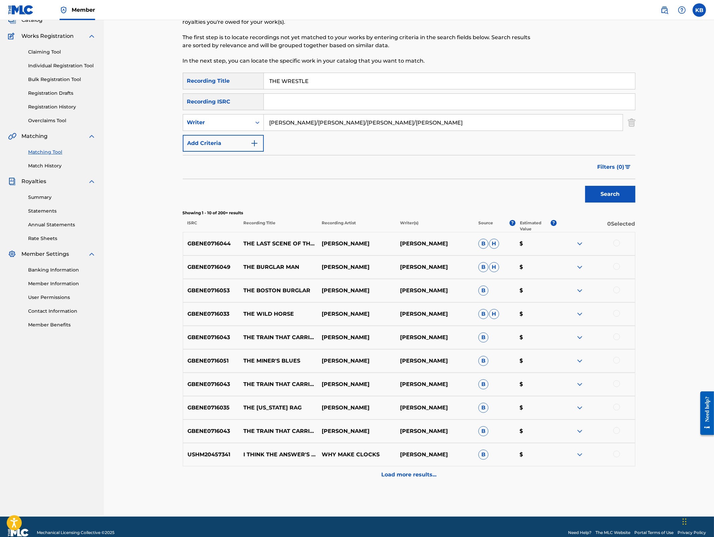
scroll to position [51, 0]
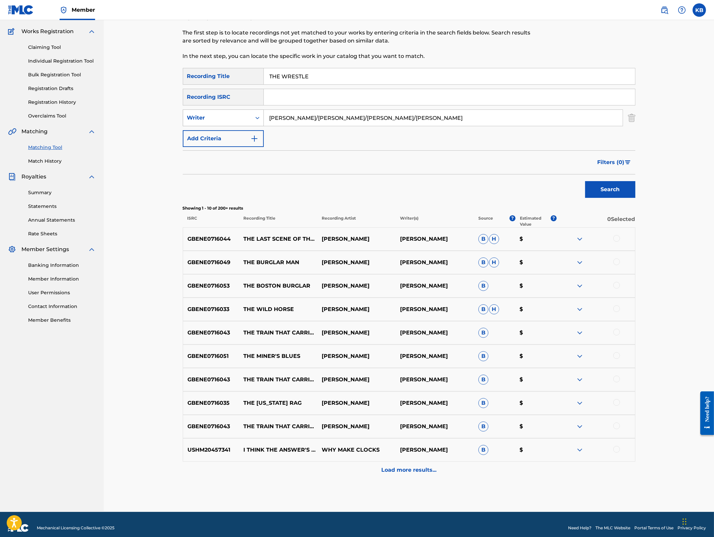
click at [231, 117] on div "Writer" at bounding box center [217, 118] width 60 height 8
click at [226, 132] on div "Recording Artist" at bounding box center [223, 134] width 80 height 17
click at [382, 116] on input "Search Form" at bounding box center [443, 118] width 359 height 16
type input "frightened rabbit"
click at [585, 181] on button "Search" at bounding box center [610, 189] width 50 height 17
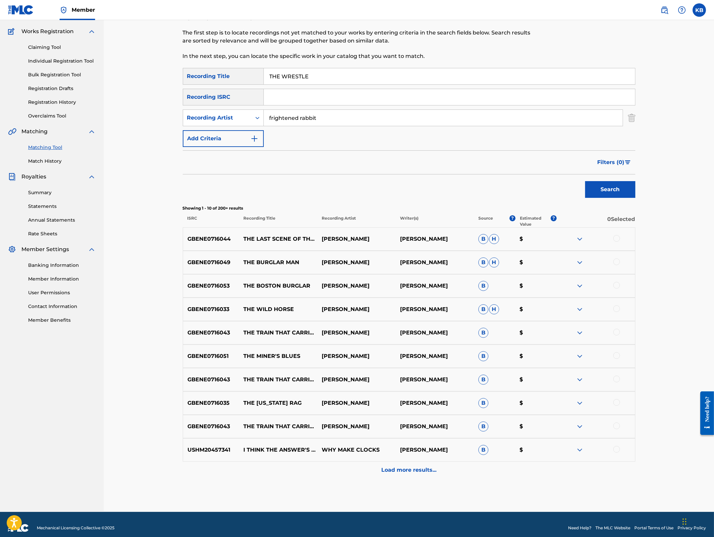
scroll to position [0, 0]
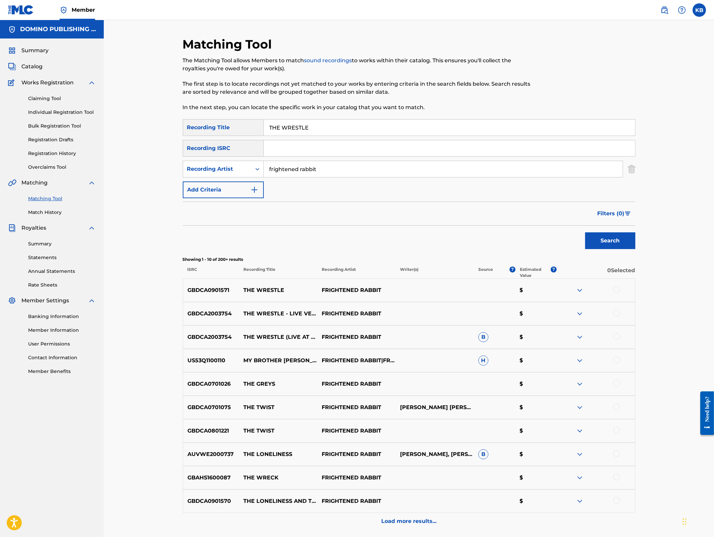
click at [618, 336] on div at bounding box center [617, 336] width 7 height 7
click at [617, 314] on div at bounding box center [617, 313] width 7 height 7
click at [617, 289] on div at bounding box center [617, 289] width 7 height 7
click at [472, 480] on button "Match 3 Groups" at bounding box center [471, 482] width 74 height 17
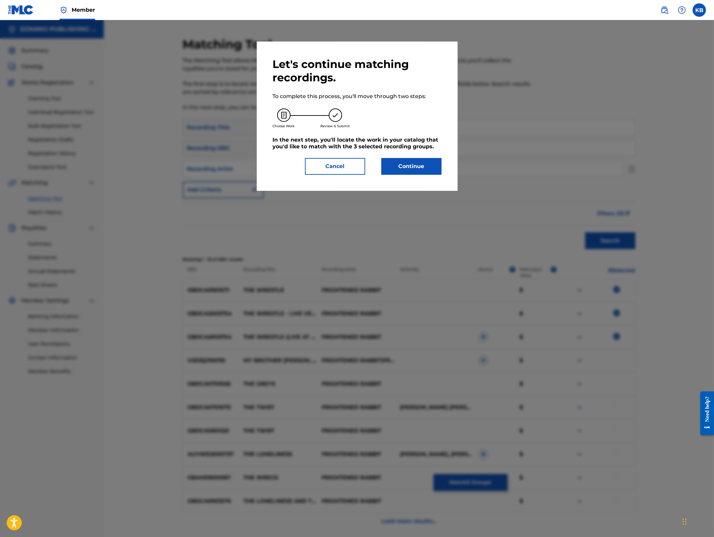
click at [410, 166] on button "Continue" at bounding box center [411, 166] width 60 height 17
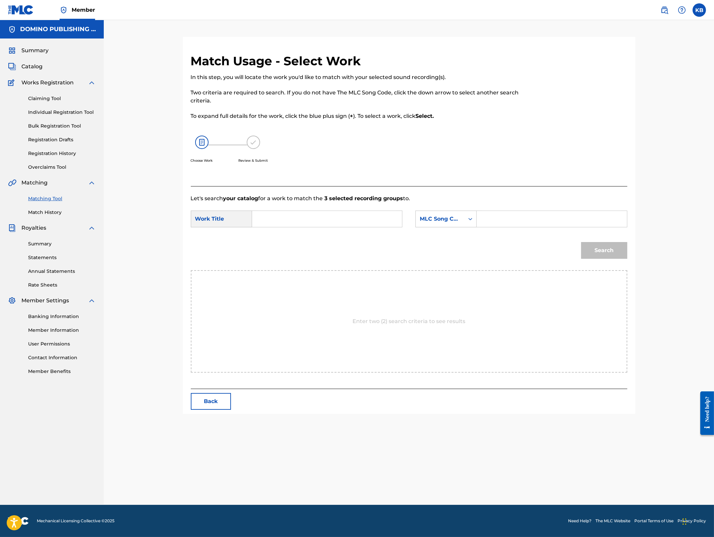
click at [325, 224] on input "Search Form" at bounding box center [327, 219] width 139 height 16
paste input "THE WRESTLE ([PERSON_NAME]/[PERSON_NAME]/[PERSON_NAME]/[PERSON_NAME])"
type input "THE WRESTLE"
click at [460, 218] on div "MLC Song Code" at bounding box center [440, 219] width 41 height 8
click at [452, 232] on div "Writer Name" at bounding box center [446, 235] width 61 height 17
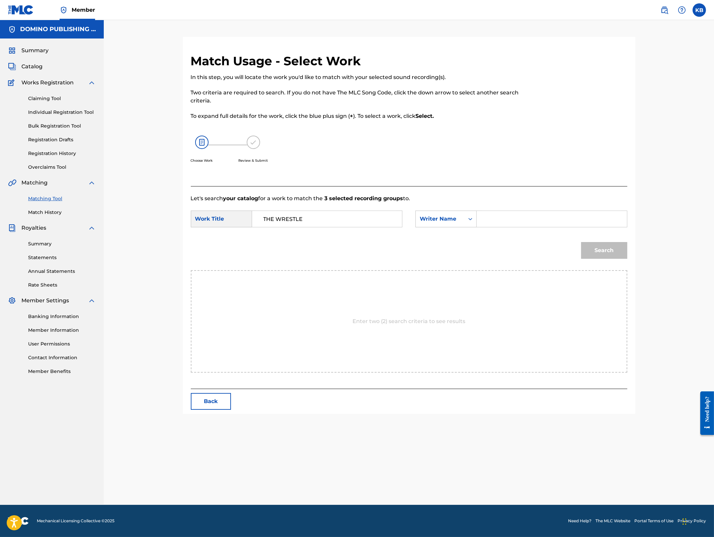
click at [512, 220] on input "Search Form" at bounding box center [552, 219] width 139 height 16
paste input "THE WRESTLE ([PERSON_NAME]/[PERSON_NAME]/[PERSON_NAME]/[PERSON_NAME])"
type input "MONAGHAN"
click at [581, 242] on button "Search" at bounding box center [604, 250] width 46 height 17
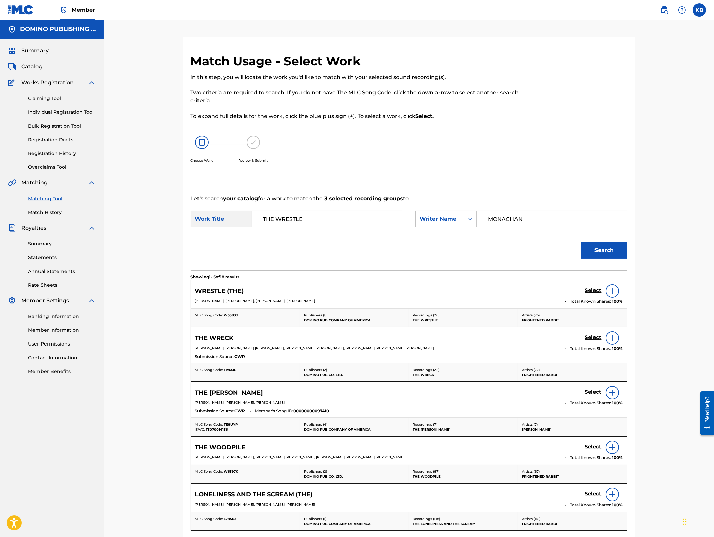
click at [589, 291] on h5 "Select" at bounding box center [593, 290] width 16 height 6
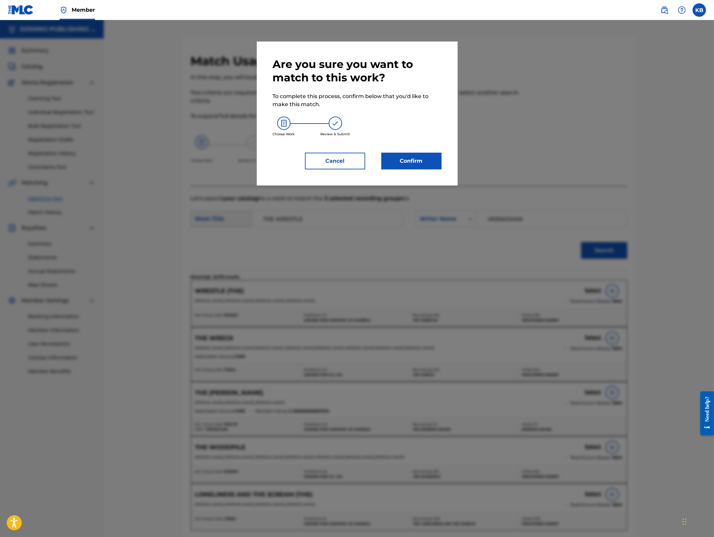
click at [401, 161] on button "Confirm" at bounding box center [411, 161] width 60 height 17
